Goal: Task Accomplishment & Management: Manage account settings

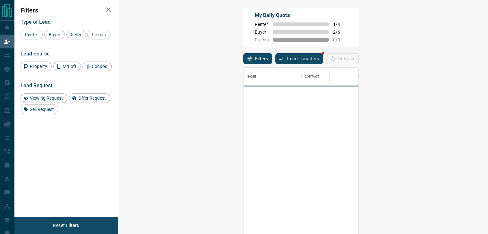
scroll to position [172, 350]
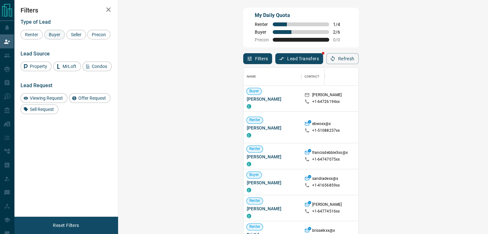
click at [55, 34] on span "Buyer" at bounding box center [54, 34] width 16 height 5
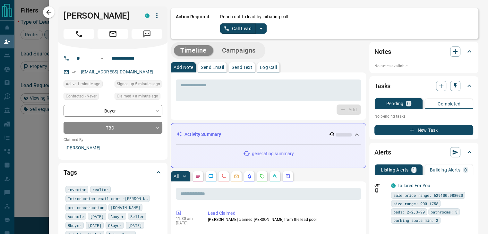
click at [255, 12] on div "Action Required: Reach out to lead by initiating call Call Lead" at bounding box center [324, 23] width 307 height 30
click at [248, 23] on div "Reach out to lead by initiating call Call Lead" at bounding box center [346, 23] width 253 height 20
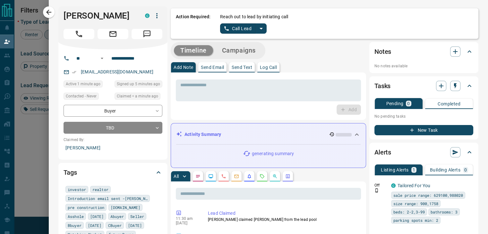
click at [248, 23] on div "Reach out to lead by initiating call Call Lead" at bounding box center [346, 23] width 253 height 20
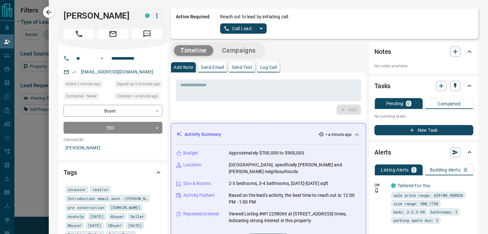
click at [457, 153] on div "Alerts" at bounding box center [419, 152] width 91 height 10
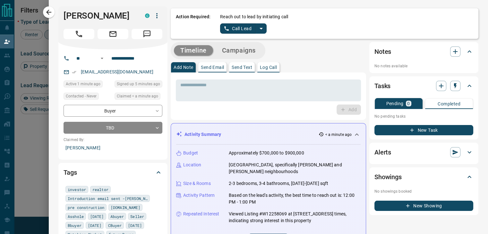
drag, startPoint x: 469, startPoint y: 161, endPoint x: 428, endPoint y: 136, distance: 48.1
click at [428, 136] on div "Tasks Pending 0 Completed No pending tasks New Task" at bounding box center [423, 107] width 109 height 63
click at [397, 121] on p "No pending tasks" at bounding box center [423, 117] width 99 height 10
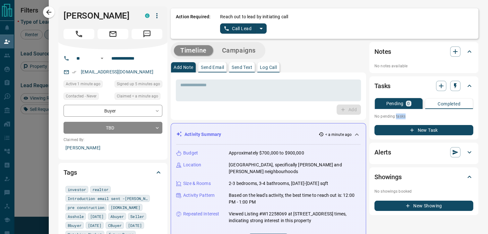
click at [397, 121] on p "No pending tasks" at bounding box center [423, 117] width 99 height 10
click at [411, 124] on div "New Task" at bounding box center [423, 128] width 99 height 14
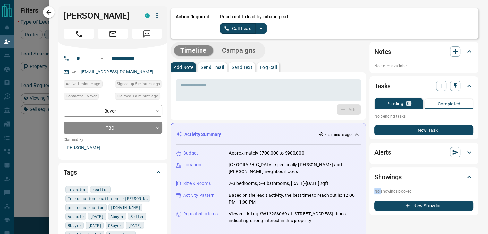
click at [411, 124] on div "New Task" at bounding box center [423, 128] width 99 height 14
